Goal: Navigation & Orientation: Find specific page/section

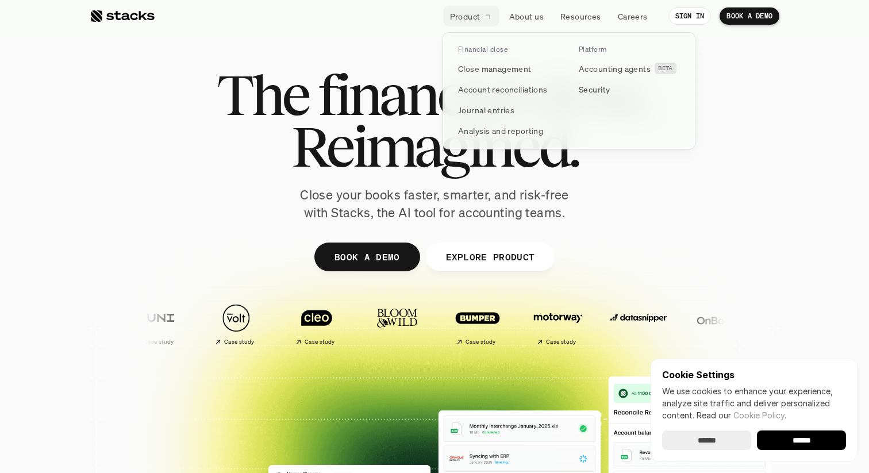
click at [488, 18] on icon at bounding box center [488, 15] width 11 height 11
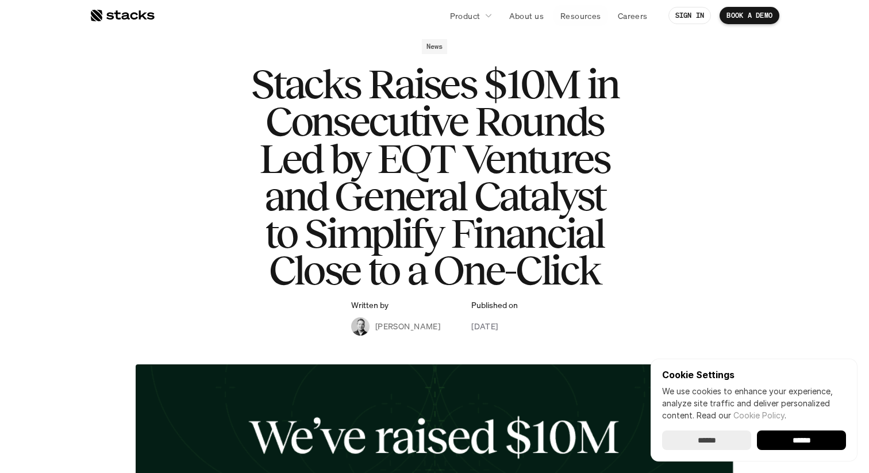
scroll to position [49, 0]
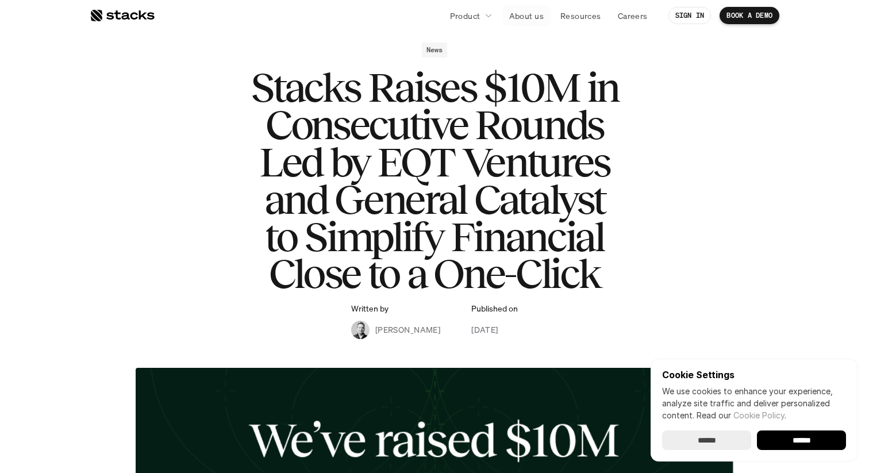
click at [529, 14] on p "About us" at bounding box center [526, 16] width 34 height 12
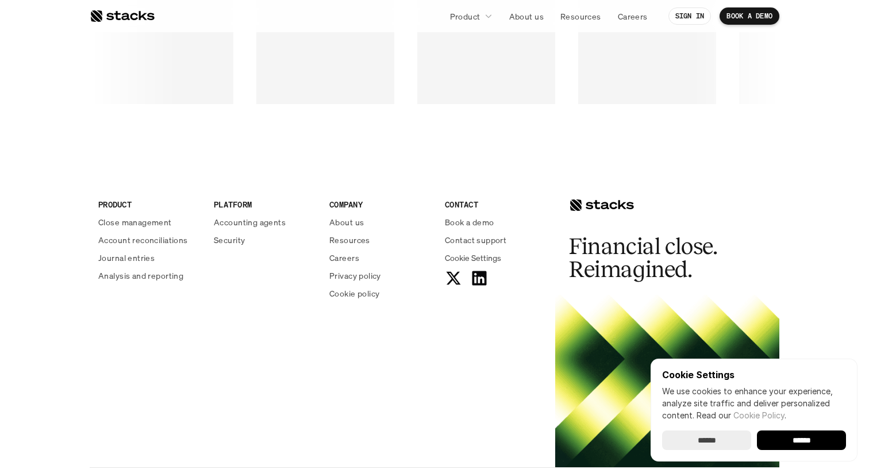
scroll to position [1958, 0]
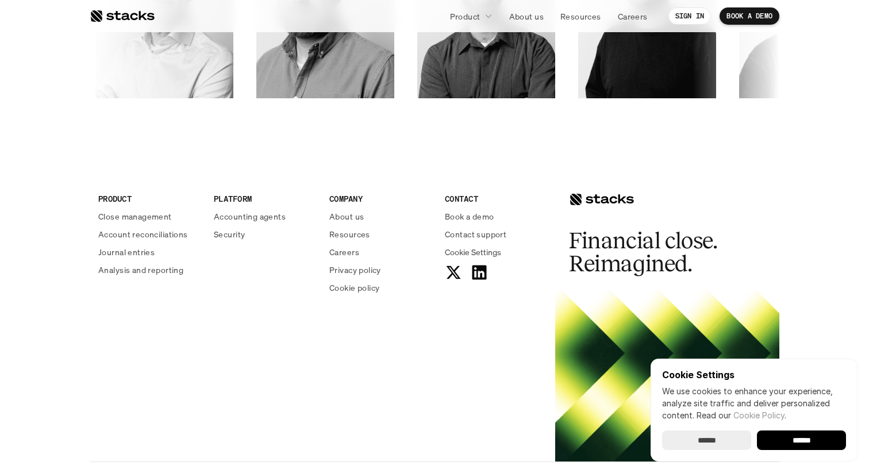
click at [399, 399] on div "PRODUCT Close management Account reconciliations Journal entries Analysis and r…" at bounding box center [435, 309] width 690 height 306
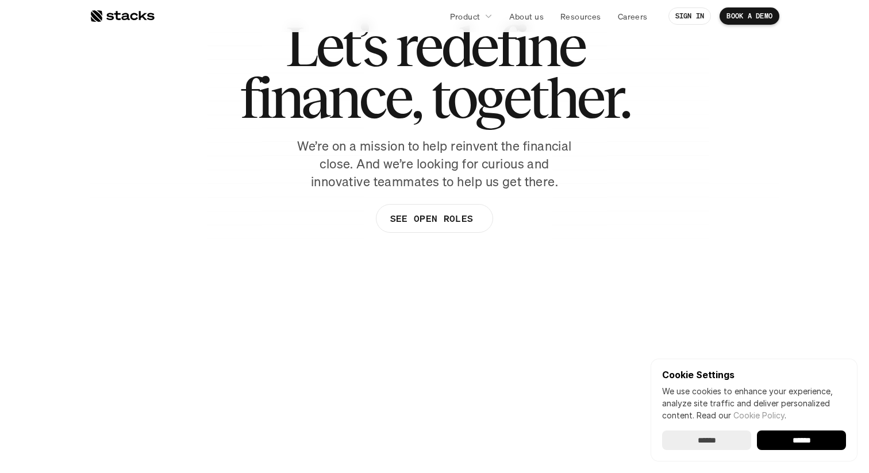
scroll to position [0, 0]
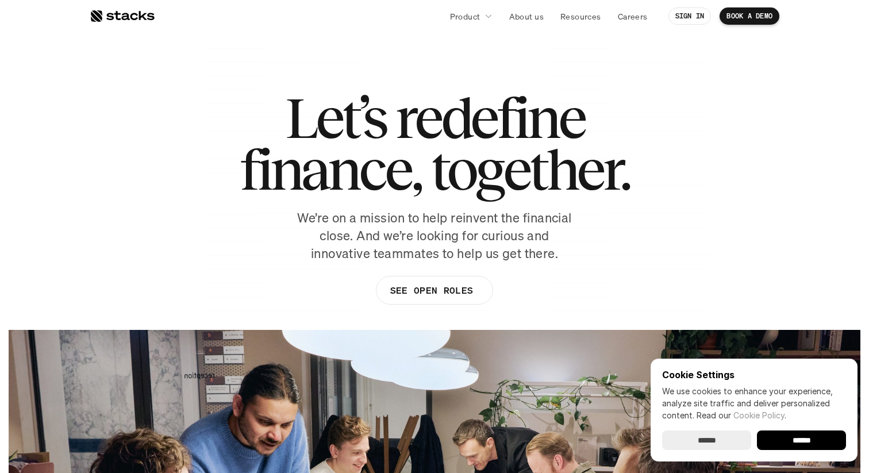
click at [141, 9] on div at bounding box center [122, 16] width 65 height 14
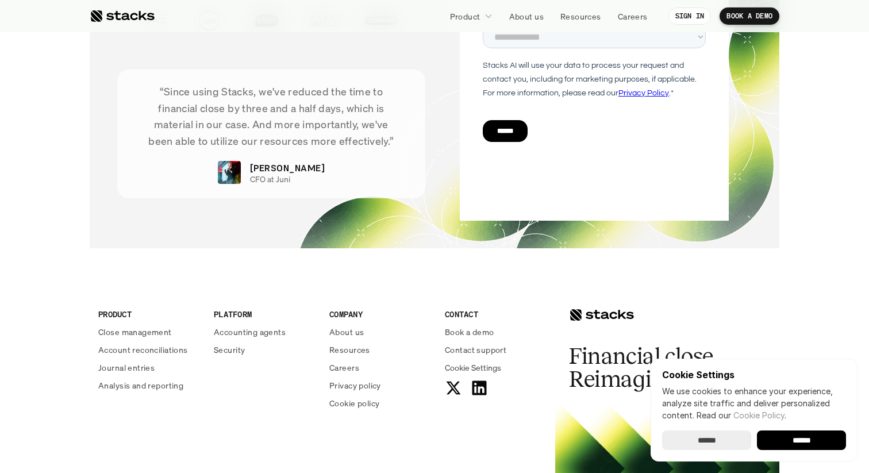
scroll to position [4063, 0]
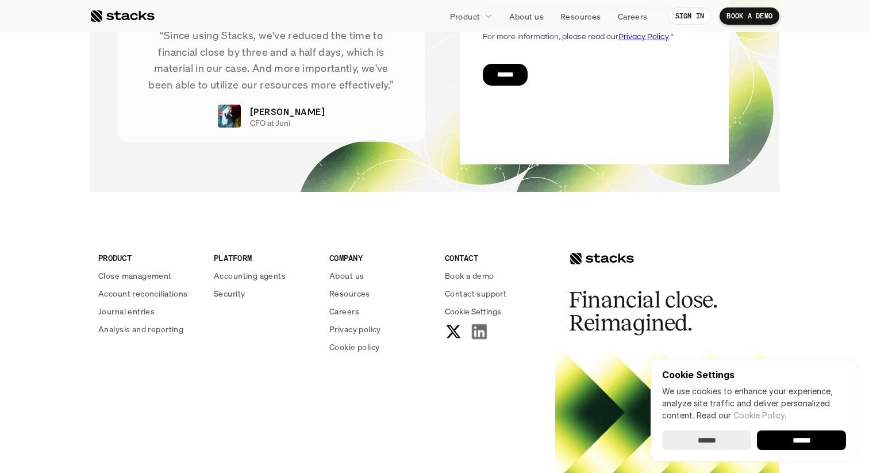
click at [481, 330] on icon at bounding box center [479, 332] width 18 height 18
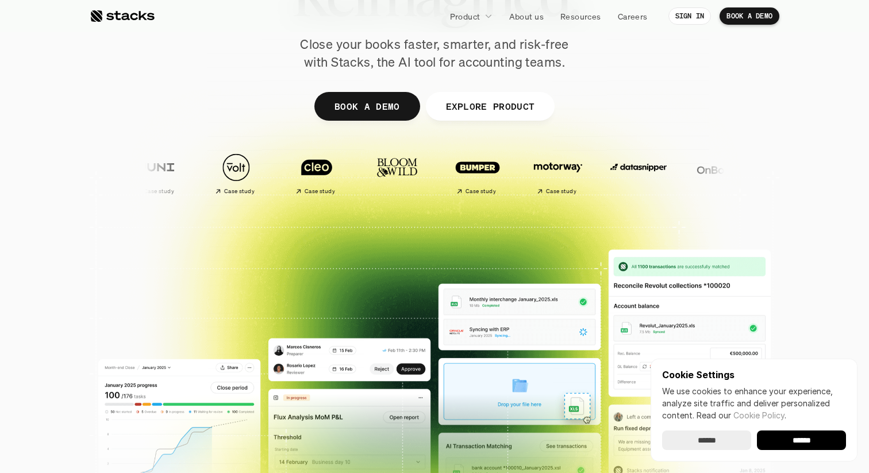
scroll to position [0, 0]
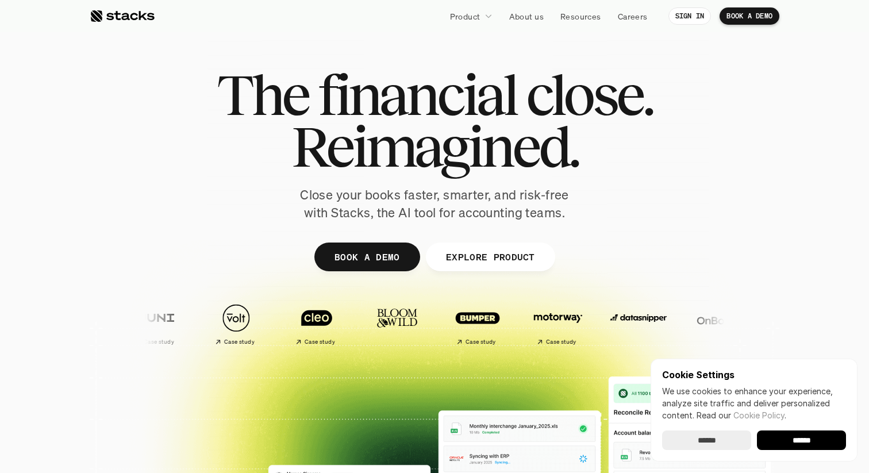
click at [482, 208] on p "Close your books faster, smarter, and risk-free with Stacks, the AI tool for ac…" at bounding box center [434, 204] width 287 height 36
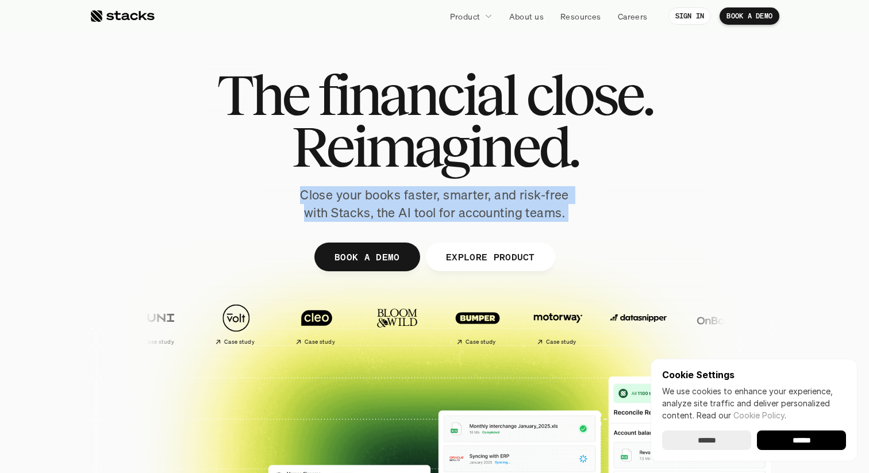
click at [460, 212] on p "Close your books faster, smarter, and risk-free with Stacks, the AI tool for ac…" at bounding box center [434, 204] width 287 height 36
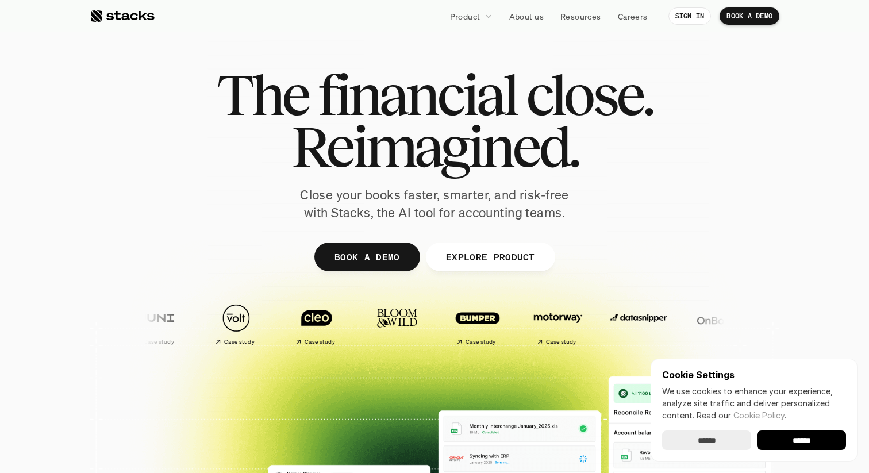
click at [460, 212] on p "Close your books faster, smarter, and risk-free with Stacks, the AI tool for ac…" at bounding box center [434, 204] width 287 height 36
click at [452, 212] on p "Close your books faster, smarter, and risk-free with Stacks, the AI tool for ac…" at bounding box center [434, 204] width 287 height 36
click at [453, 215] on p "Close your books faster, smarter, and risk-free with Stacks, the AI tool for ac…" at bounding box center [434, 204] width 287 height 36
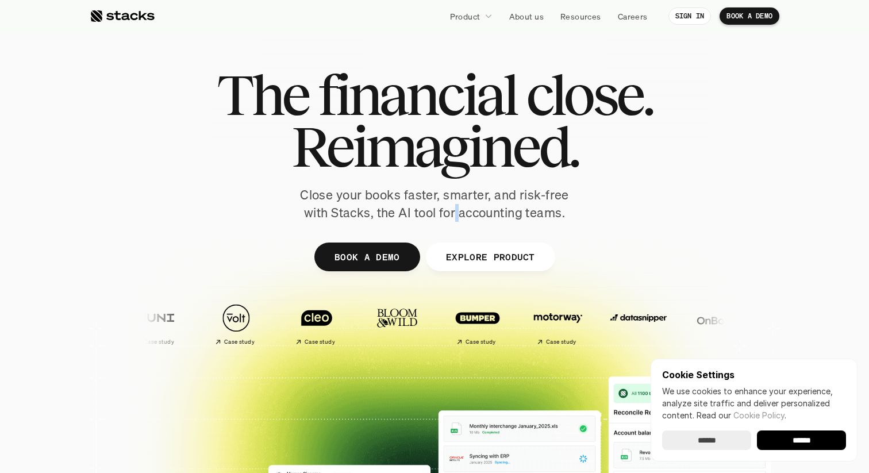
click at [453, 215] on p "Close your books faster, smarter, and risk-free with Stacks, the AI tool for ac…" at bounding box center [434, 204] width 287 height 36
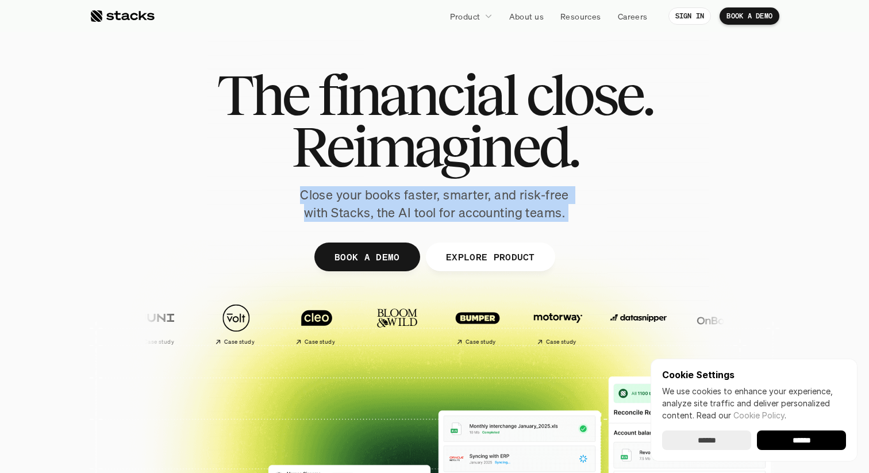
click at [453, 215] on p "Close your books faster, smarter, and risk-free with Stacks, the AI tool for ac…" at bounding box center [434, 204] width 287 height 36
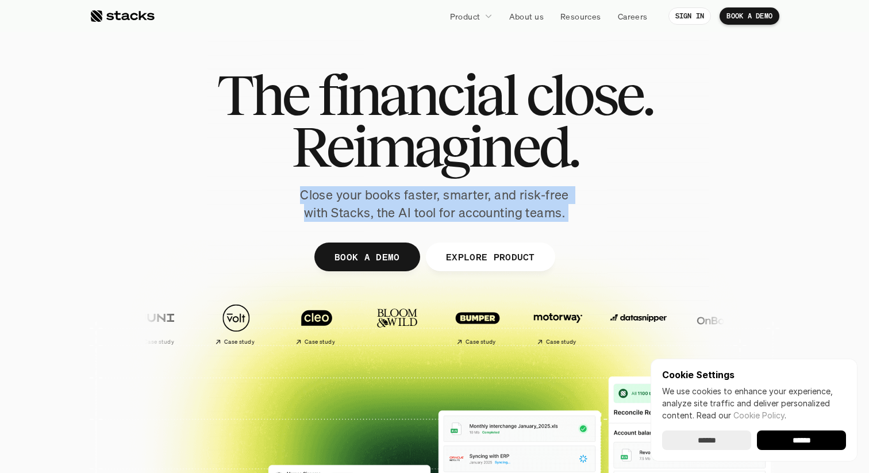
click at [452, 212] on p "Close your books faster, smarter, and risk-free with Stacks, the AI tool for ac…" at bounding box center [434, 204] width 287 height 36
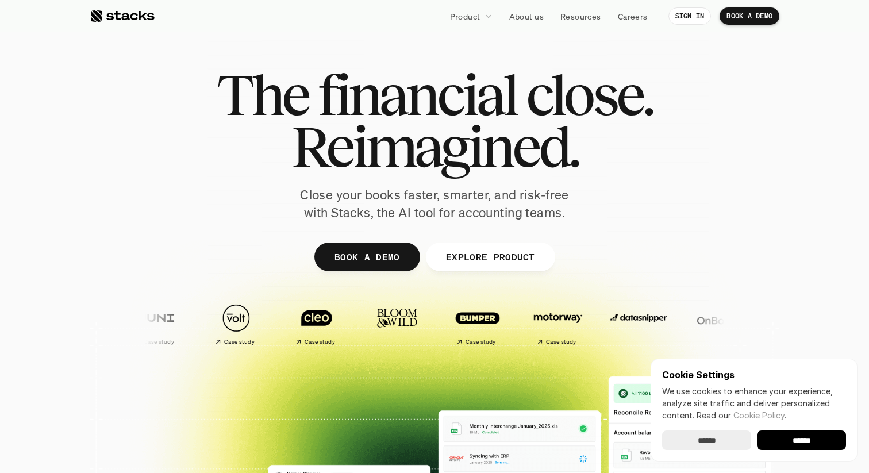
click at [452, 212] on p "Close your books faster, smarter, and risk-free with Stacks, the AI tool for ac…" at bounding box center [434, 204] width 287 height 36
click at [471, 214] on p "Close your books faster, smarter, and risk-free with Stacks, the AI tool for ac…" at bounding box center [434, 204] width 287 height 36
